Goal: Navigation & Orientation: Find specific page/section

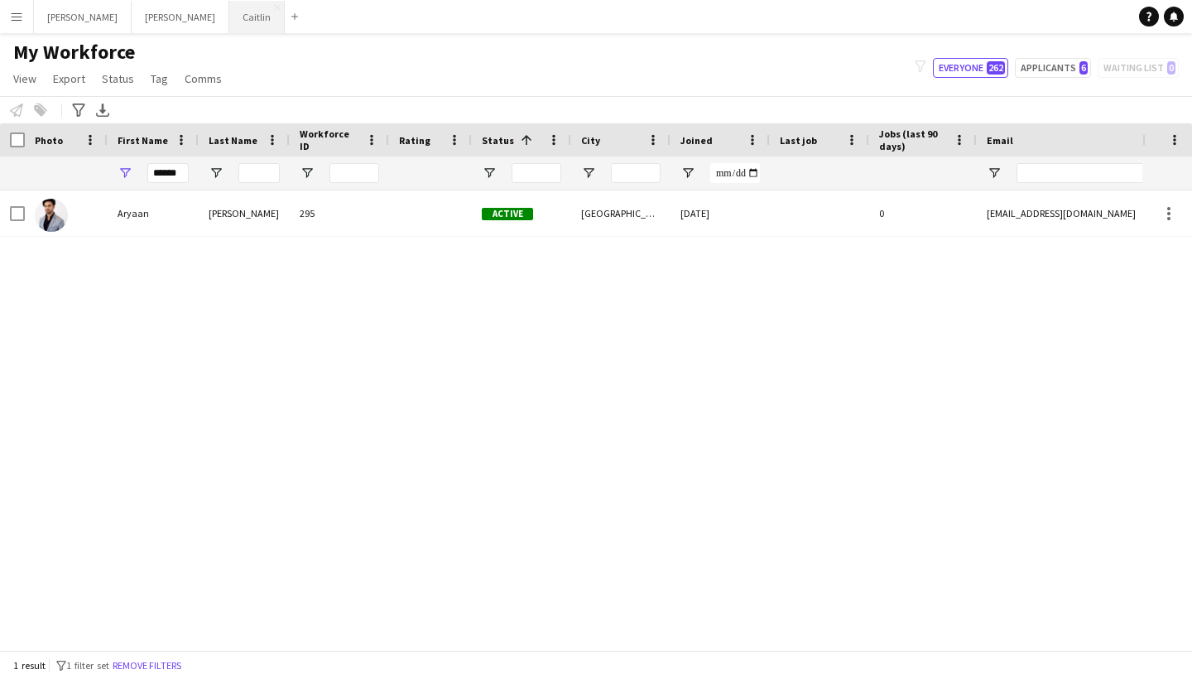
click at [229, 17] on button "[PERSON_NAME]" at bounding box center [256, 17] width 55 height 32
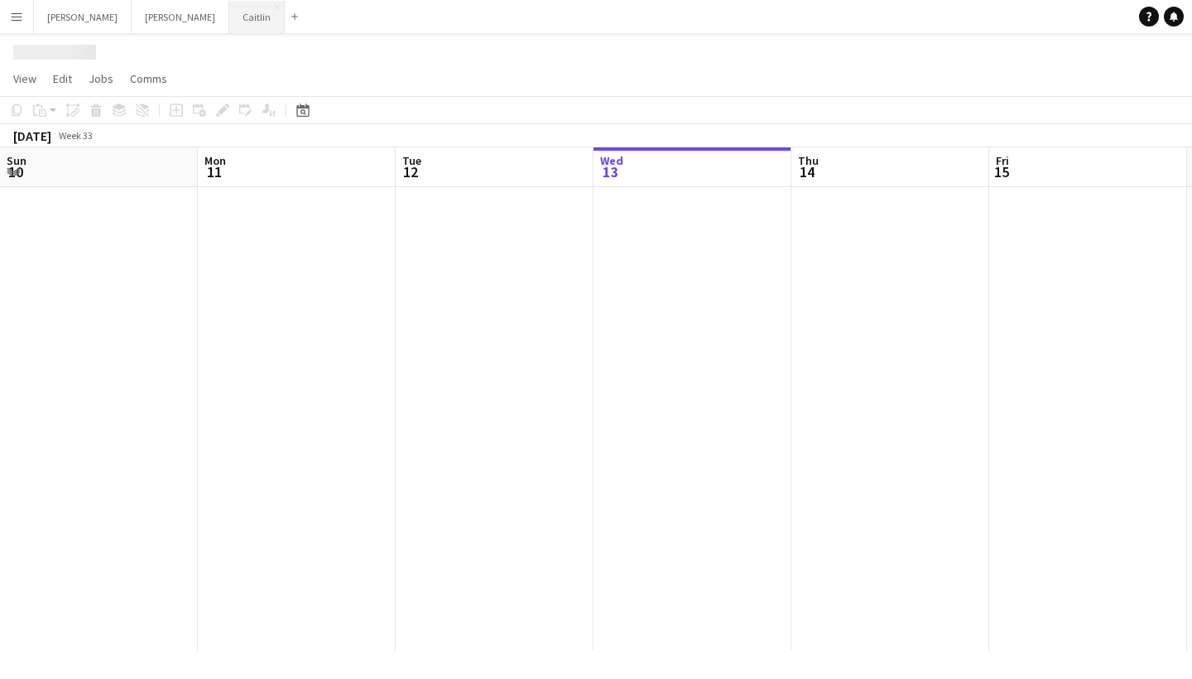
scroll to position [0, 396]
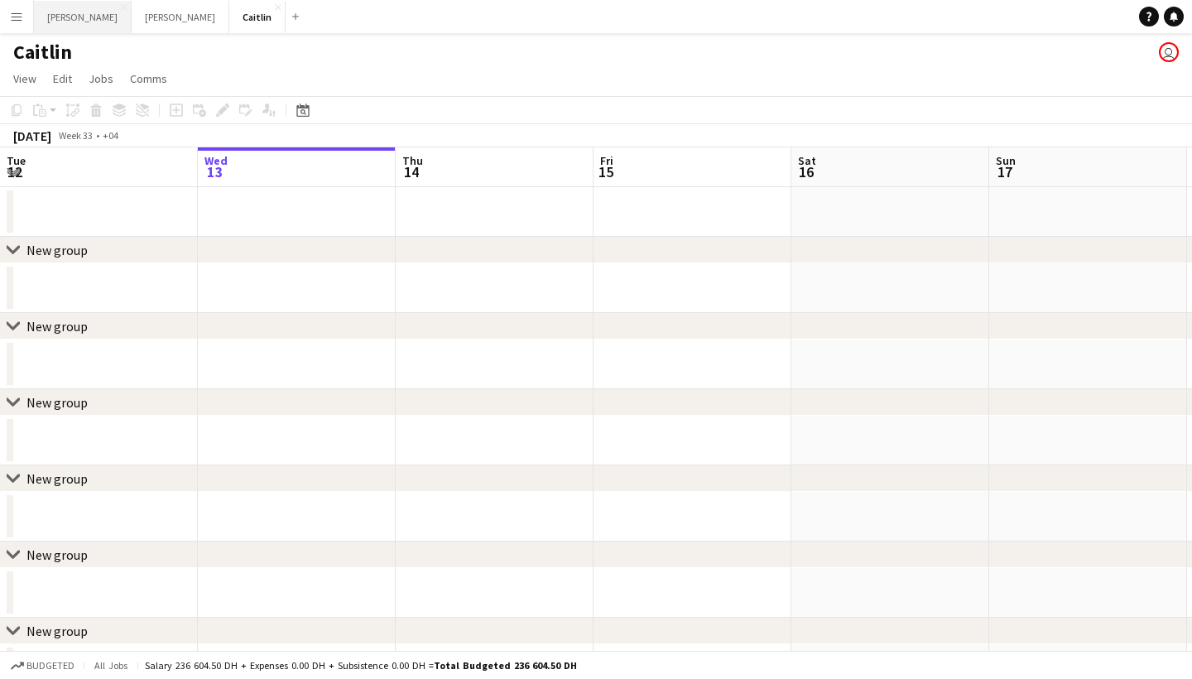
click at [34, 13] on button "[PERSON_NAME]" at bounding box center [83, 17] width 98 height 32
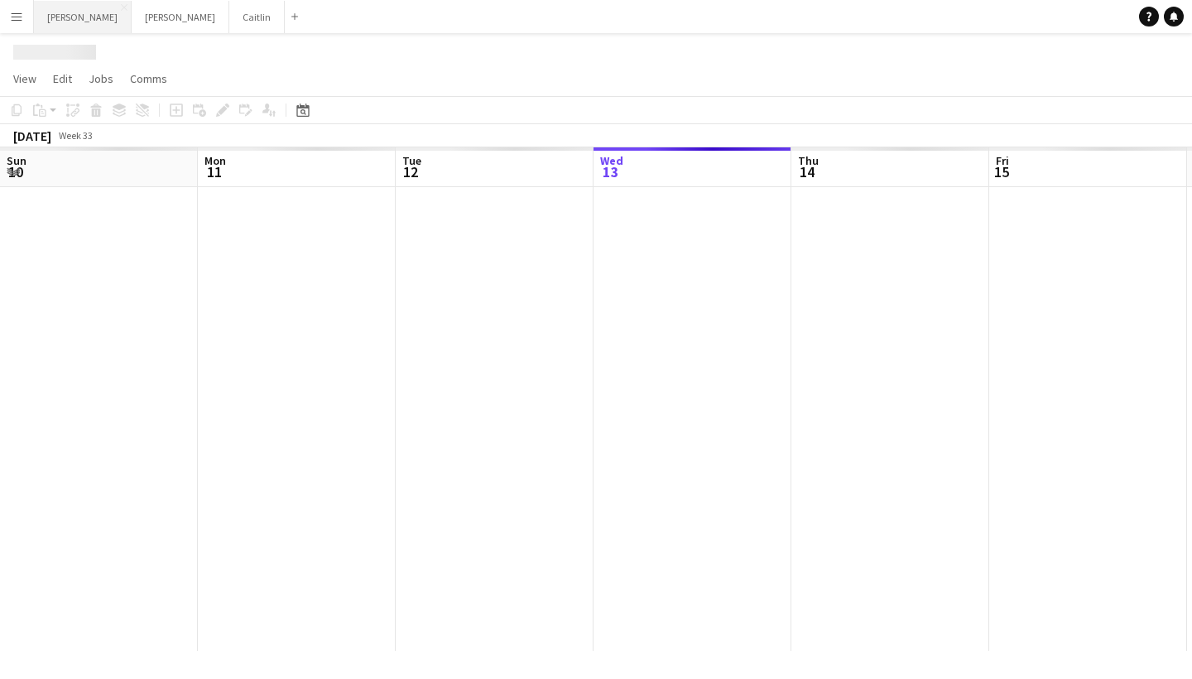
scroll to position [0, 396]
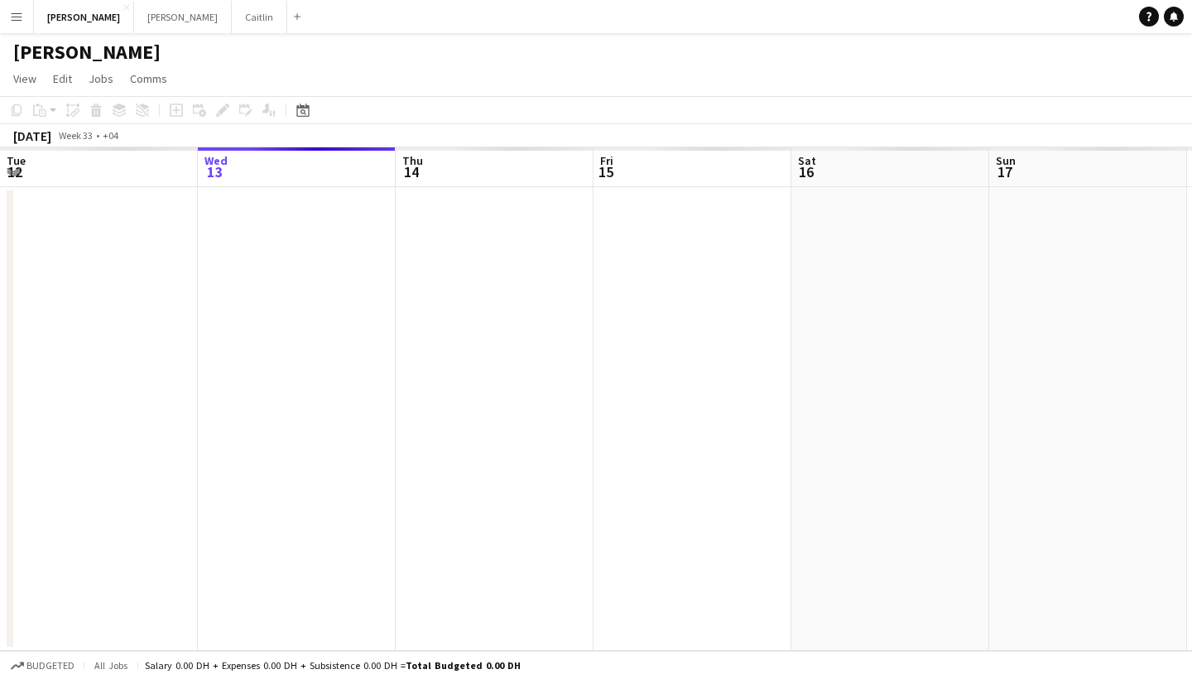
click at [22, 22] on app-icon "Menu" at bounding box center [16, 16] width 13 height 13
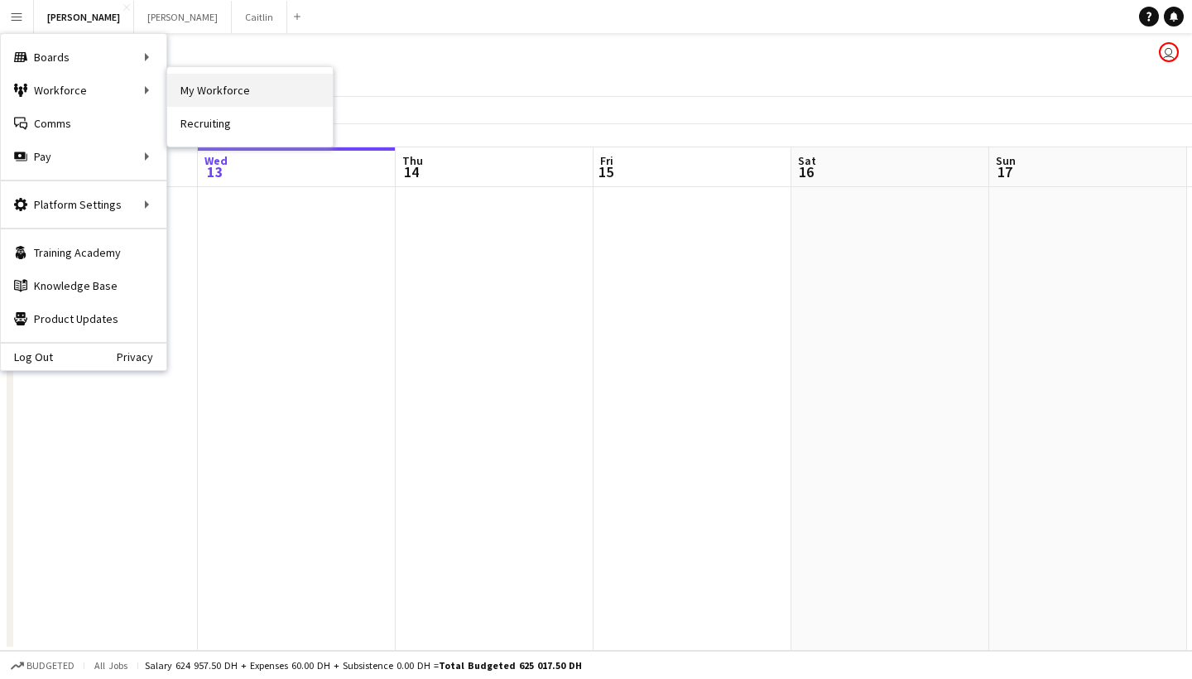
click at [233, 87] on link "My Workforce" at bounding box center [250, 90] width 166 height 33
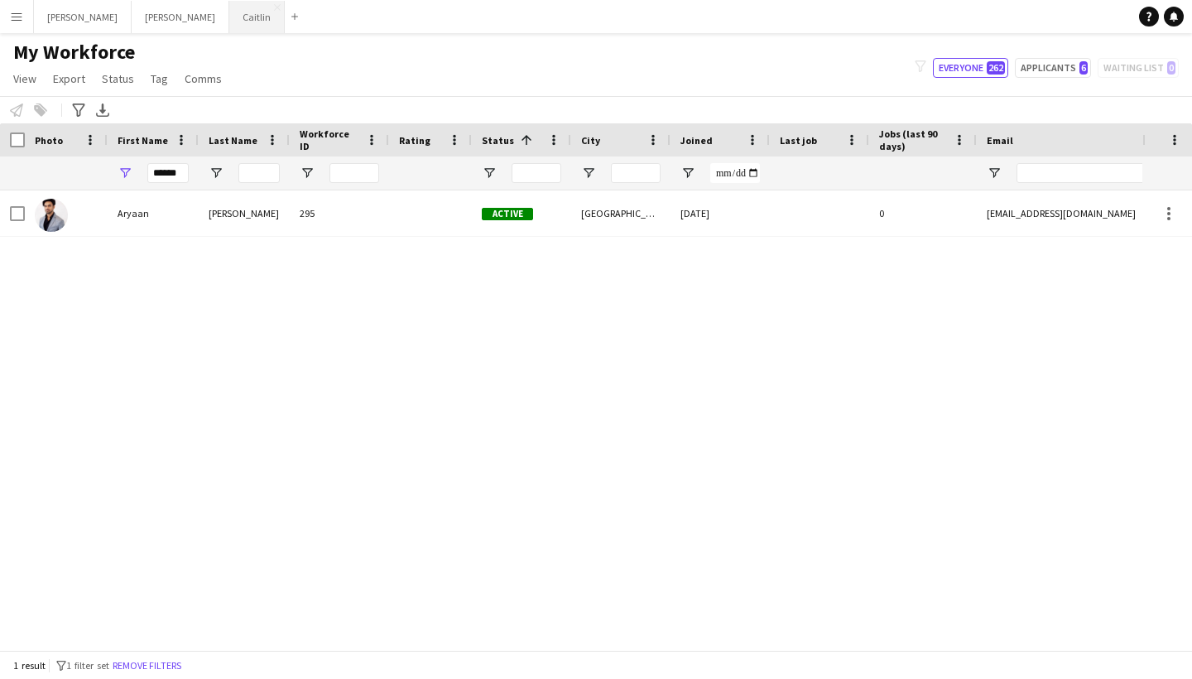
click at [229, 15] on button "[PERSON_NAME]" at bounding box center [256, 17] width 55 height 32
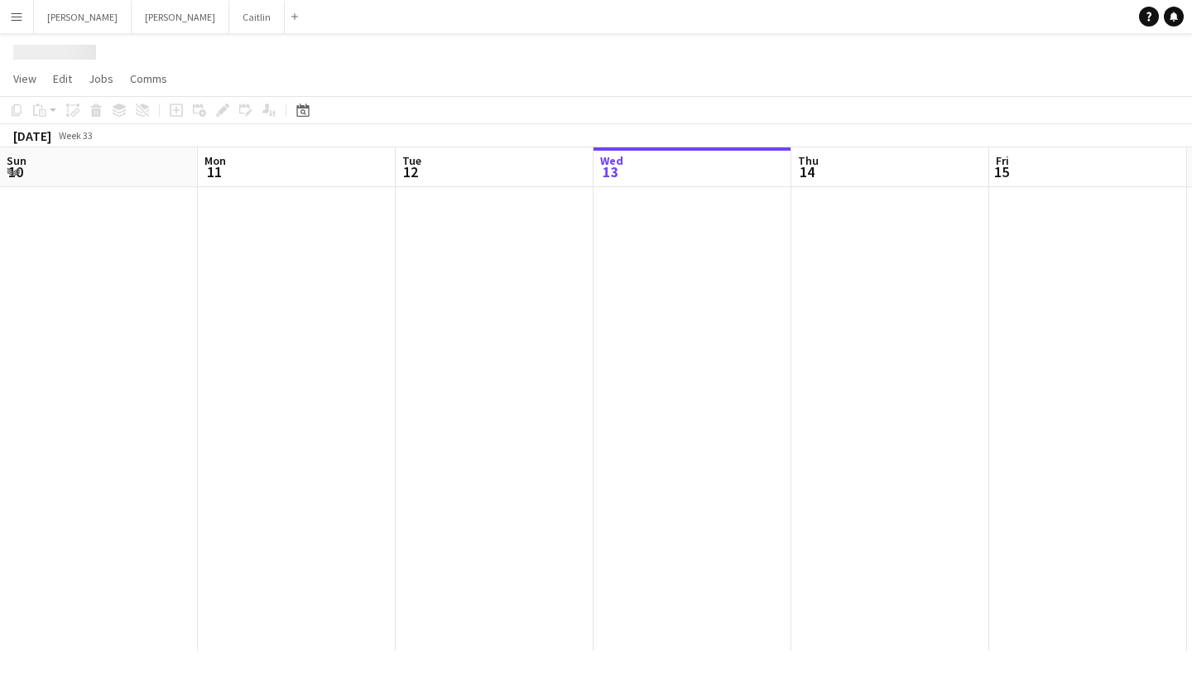
scroll to position [0, 396]
